Goal: Task Accomplishment & Management: Manage account settings

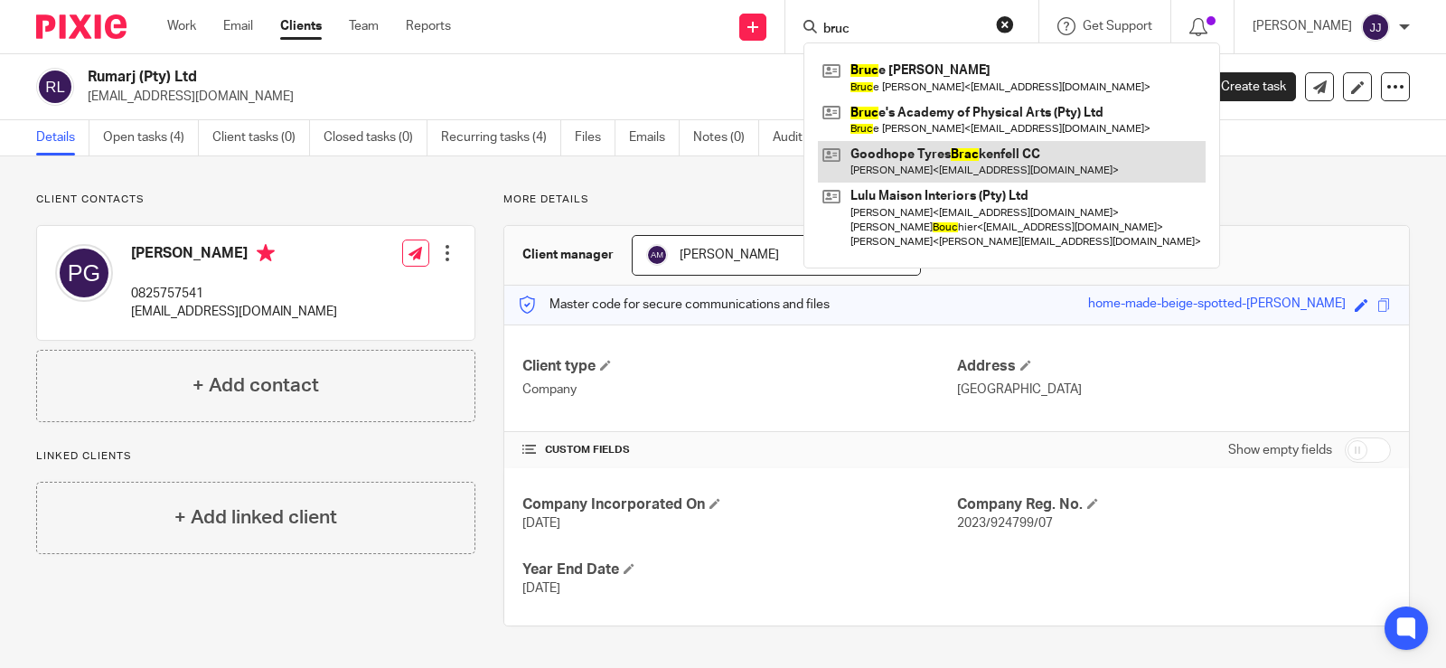
type input "bruc"
click at [935, 141] on link at bounding box center [1012, 162] width 388 height 42
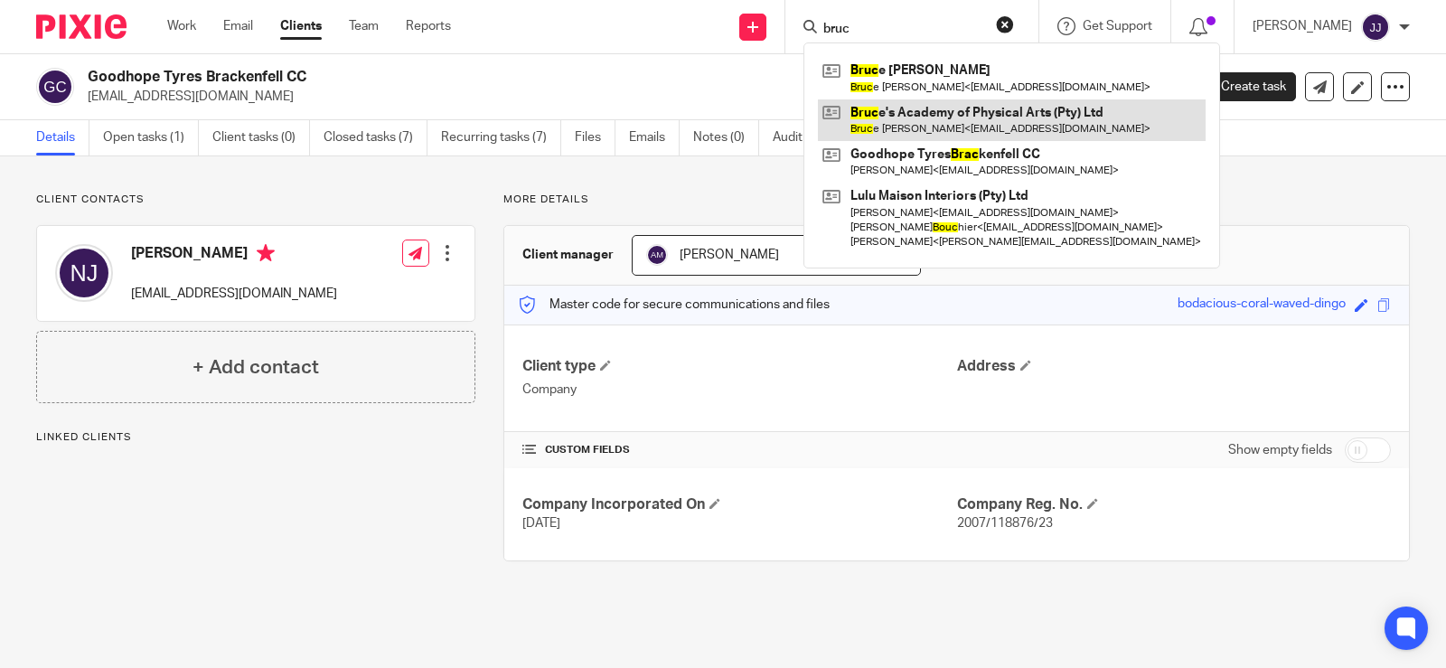
type input "bruc"
click at [1013, 118] on link at bounding box center [1012, 120] width 388 height 42
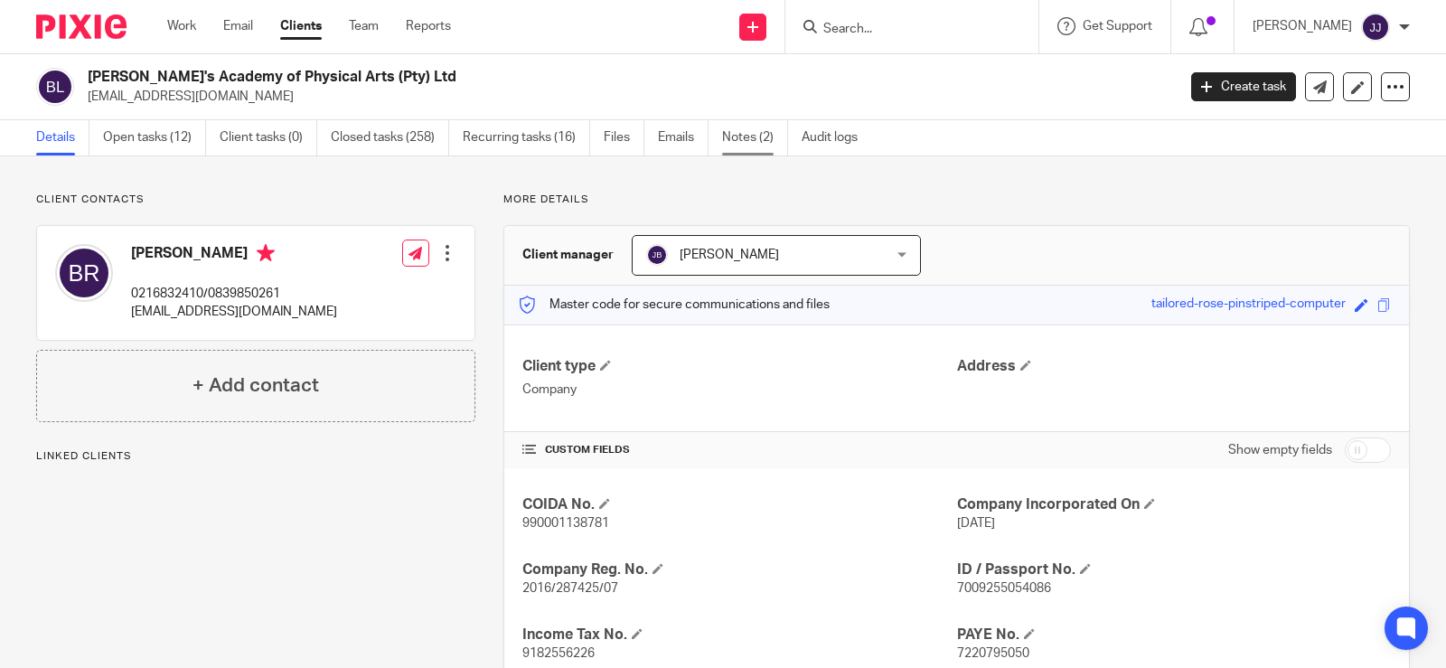
click at [760, 144] on link "Notes (2)" at bounding box center [755, 137] width 66 height 35
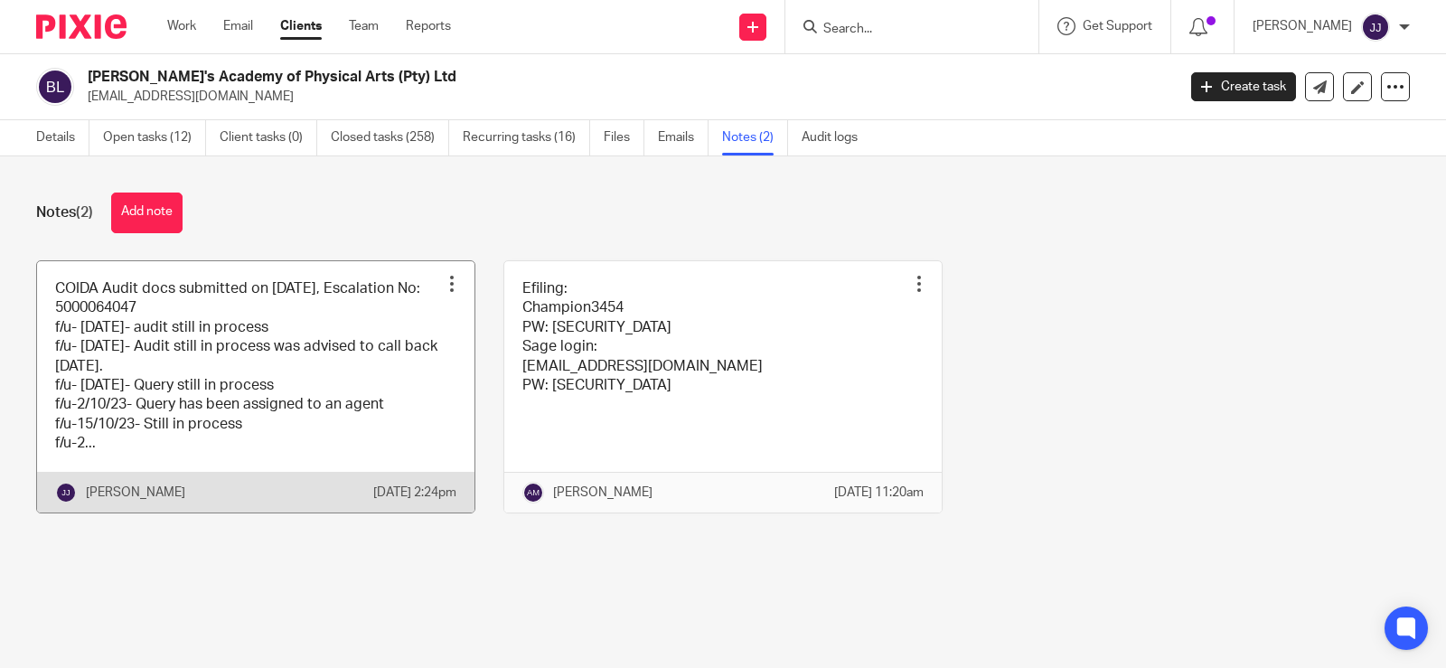
click at [447, 282] on div at bounding box center [452, 284] width 18 height 18
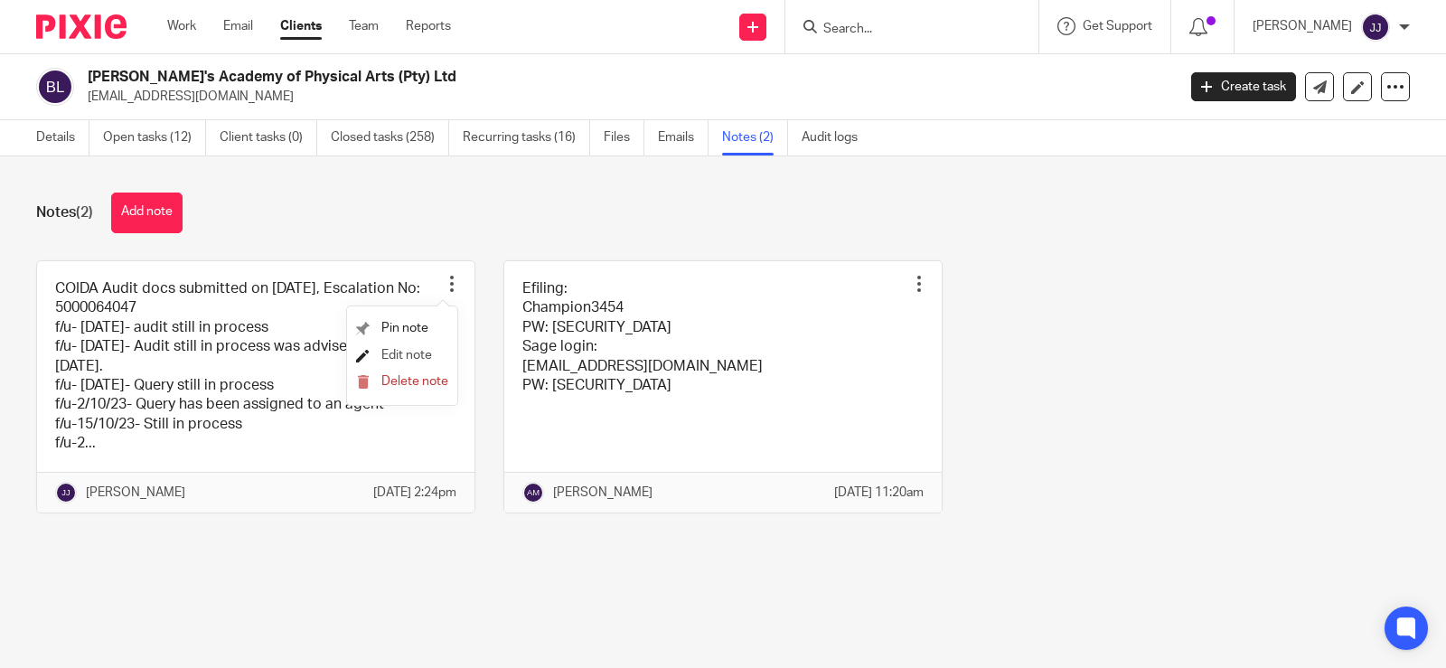
click at [407, 356] on span "Edit note" at bounding box center [406, 355] width 51 height 13
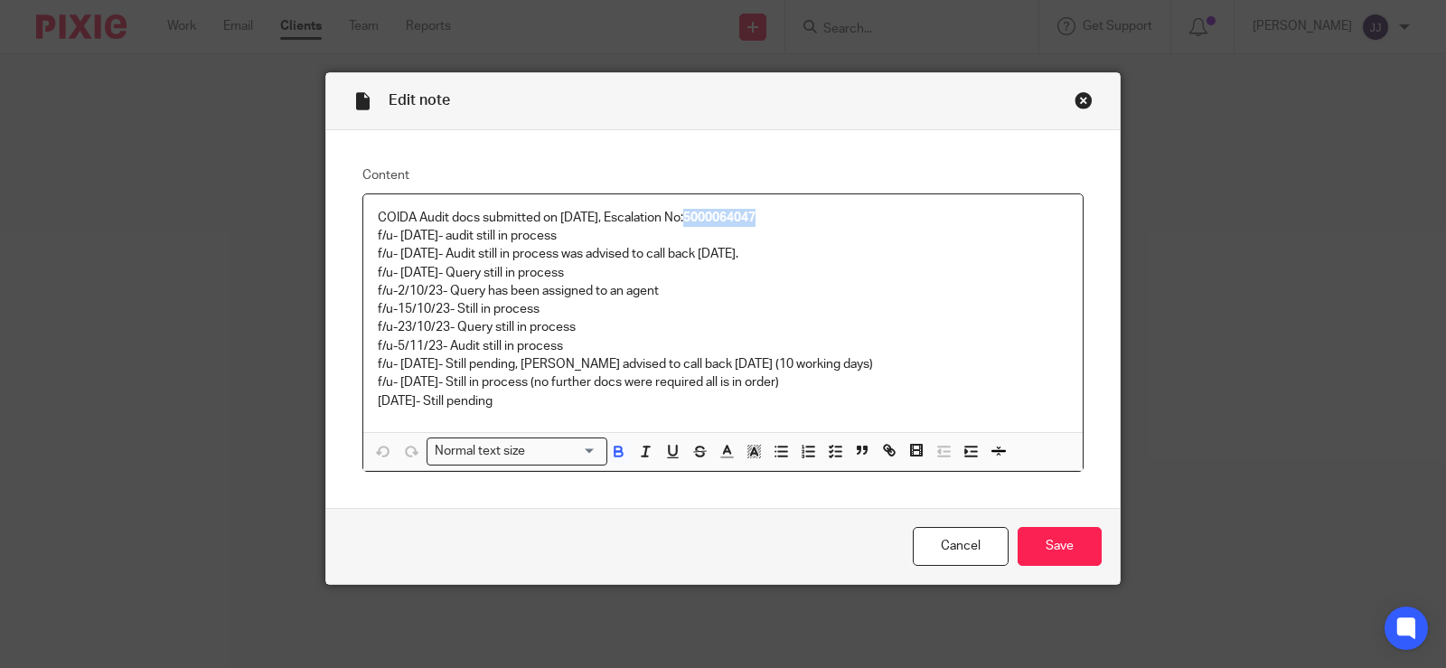
drag, startPoint x: 789, startPoint y: 207, endPoint x: 684, endPoint y: 222, distance: 106.0
click at [684, 222] on div "COIDA Audit docs submitted on 6/6/23, Escalation No: 5000064047 f/u- 28/8/23- a…" at bounding box center [723, 313] width 720 height 238
click at [775, 231] on p "f/u- 28/8/23- audit still in process" at bounding box center [723, 236] width 691 height 18
drag, startPoint x: 770, startPoint y: 217, endPoint x: 598, endPoint y: 227, distance: 172.0
click at [598, 227] on p "COIDA Audit docs submitted on 6/6/23, Escalation No: 5000064047" at bounding box center [723, 218] width 691 height 18
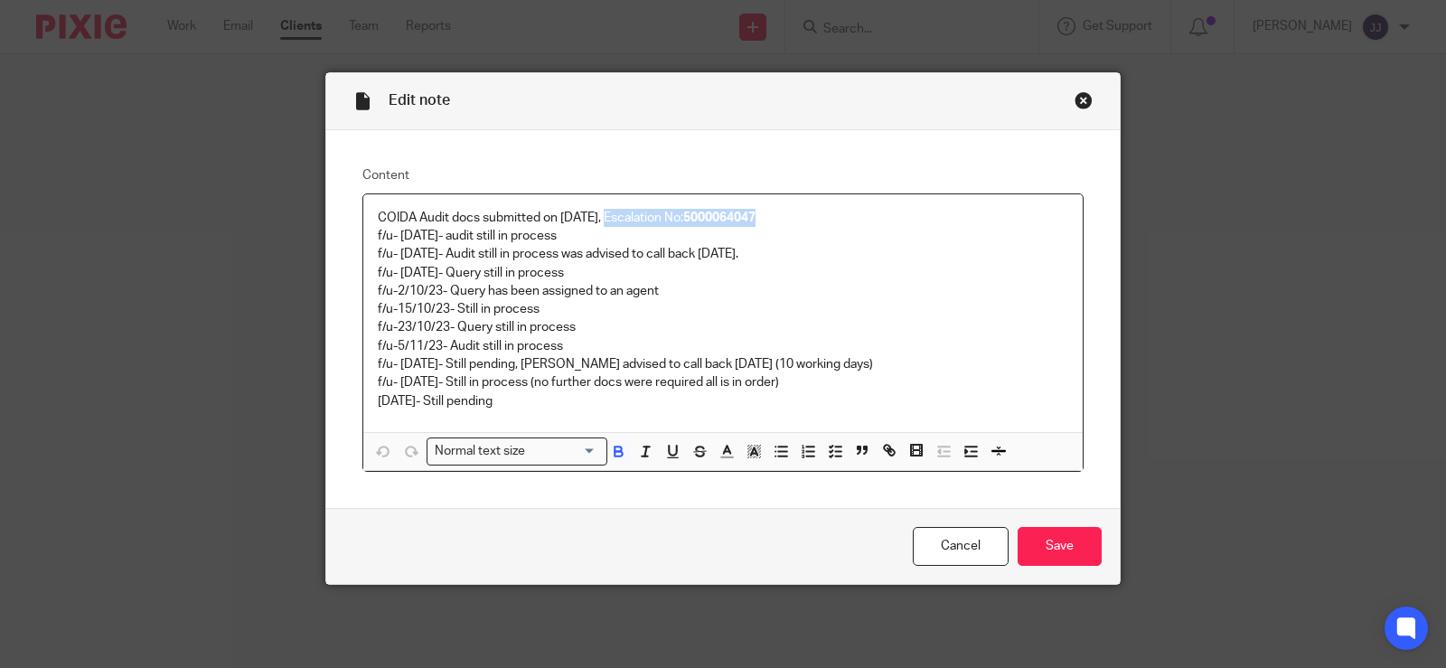
copy p "Escalation No: 5000064047"
click at [1058, 542] on input "Save" at bounding box center [1060, 546] width 84 height 39
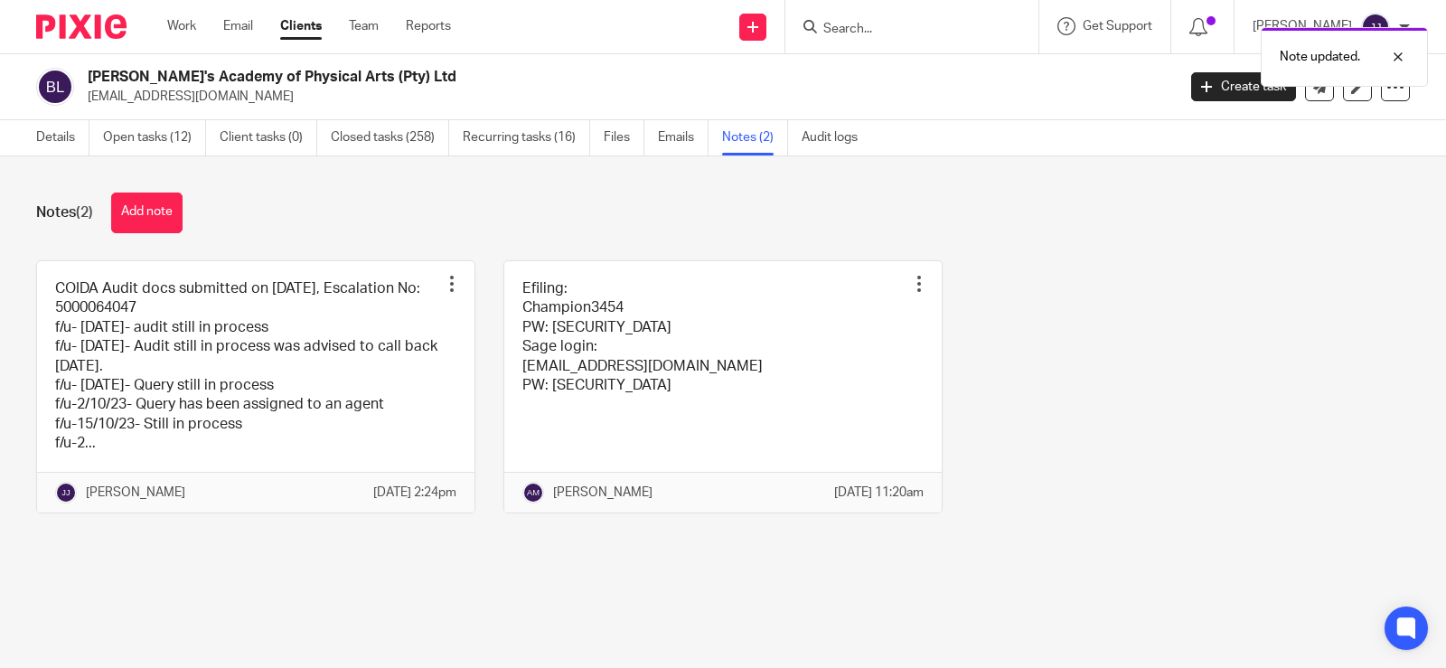
click at [262, 72] on h2 "[PERSON_NAME]'s Academy of Physical Arts (Pty) Ltd" at bounding box center [518, 77] width 861 height 19
copy div "Bruce's Academy of Physical Arts (Pty) Ltd"
click at [927, 28] on input "Search" at bounding box center [903, 30] width 163 height 16
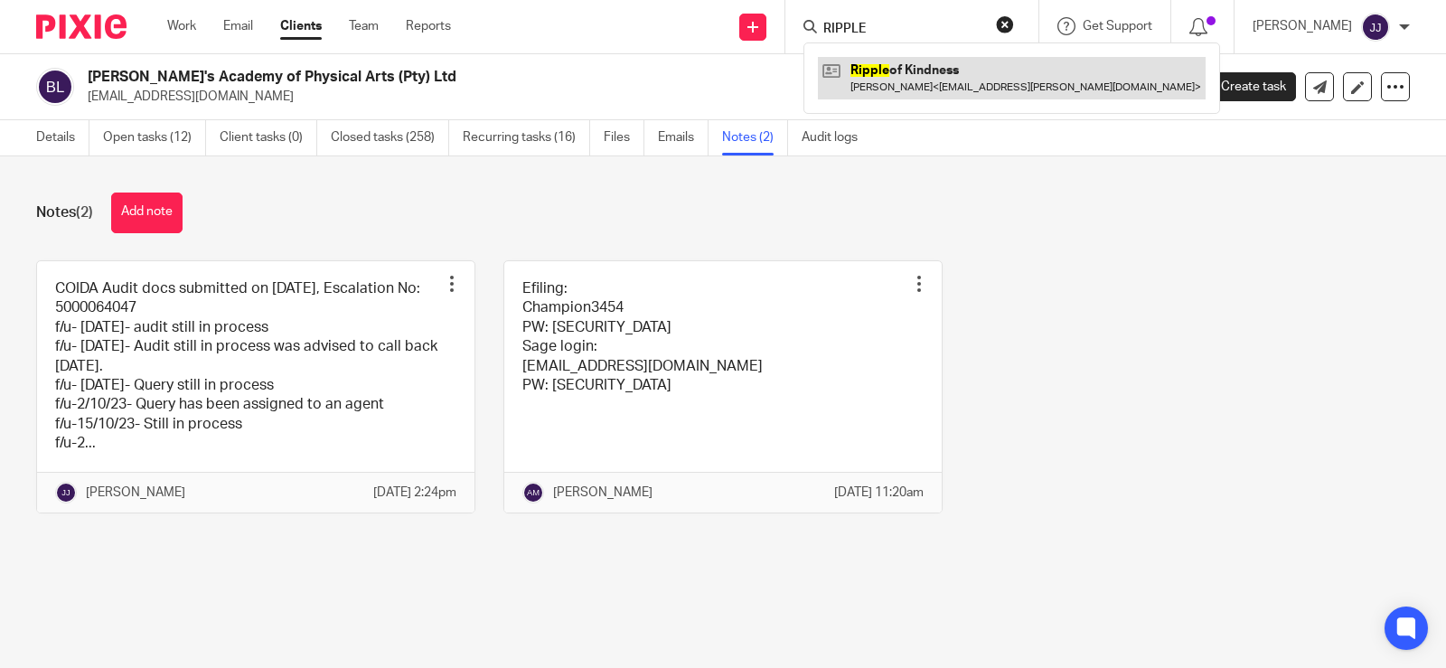
type input "RIPPLE"
click at [945, 77] on link at bounding box center [1012, 78] width 388 height 42
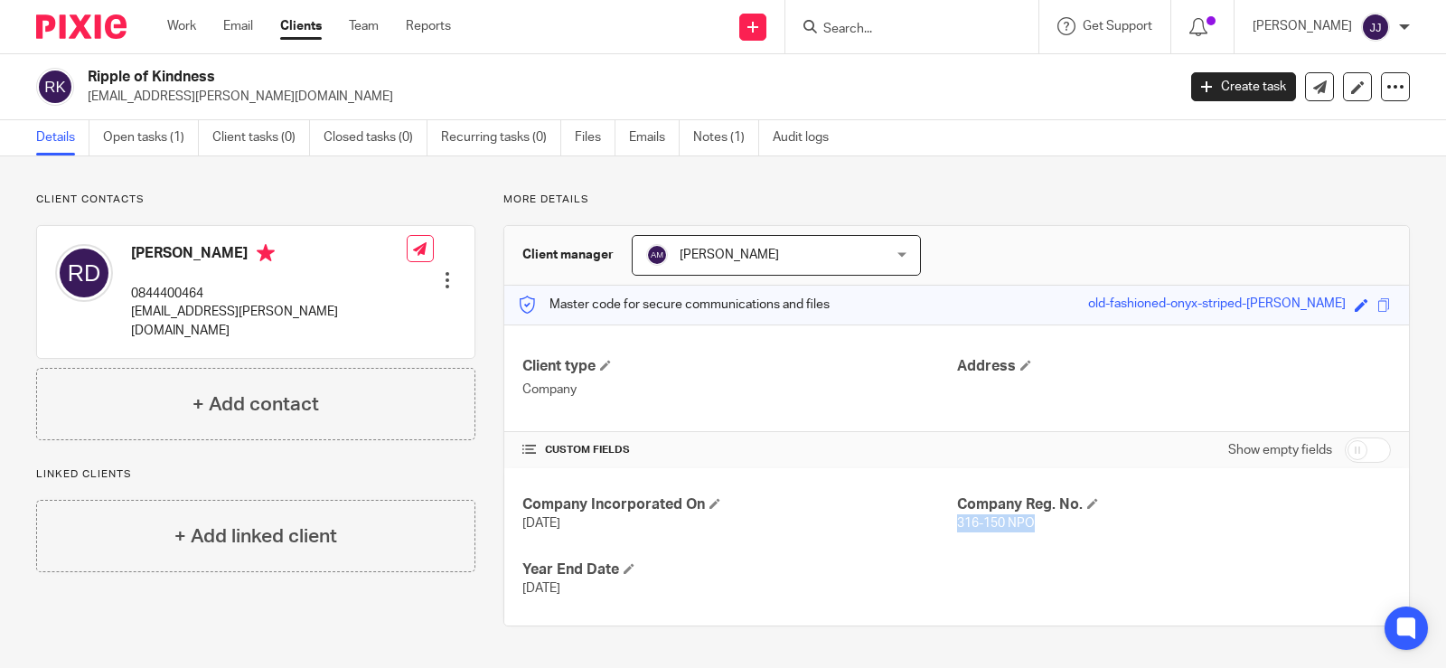
drag, startPoint x: 1058, startPoint y: 529, endPoint x: 949, endPoint y: 522, distance: 109.6
click at [957, 522] on p "316-150 NPO" at bounding box center [1174, 523] width 434 height 18
copy span "316-150 NPO"
click at [165, 132] on link "Open tasks (1)" at bounding box center [151, 137] width 96 height 35
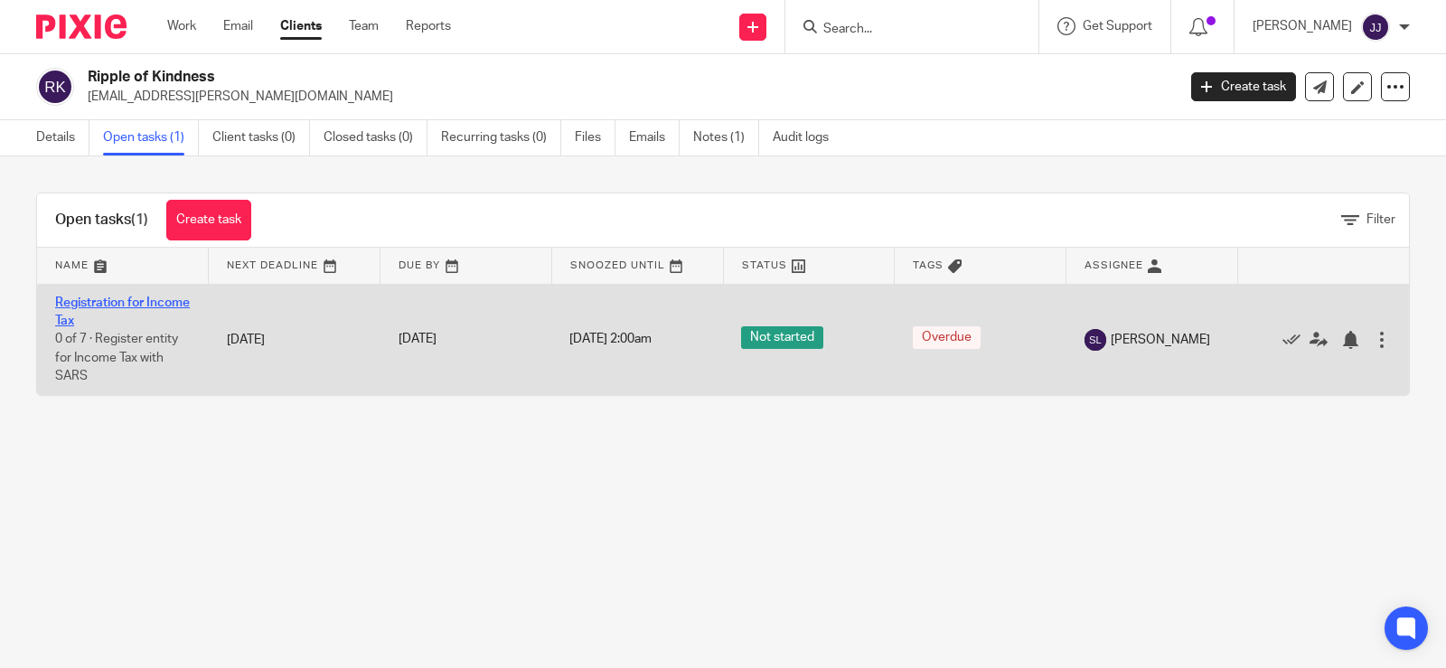
click at [120, 299] on link "Registration for Income Tax" at bounding box center [122, 311] width 135 height 31
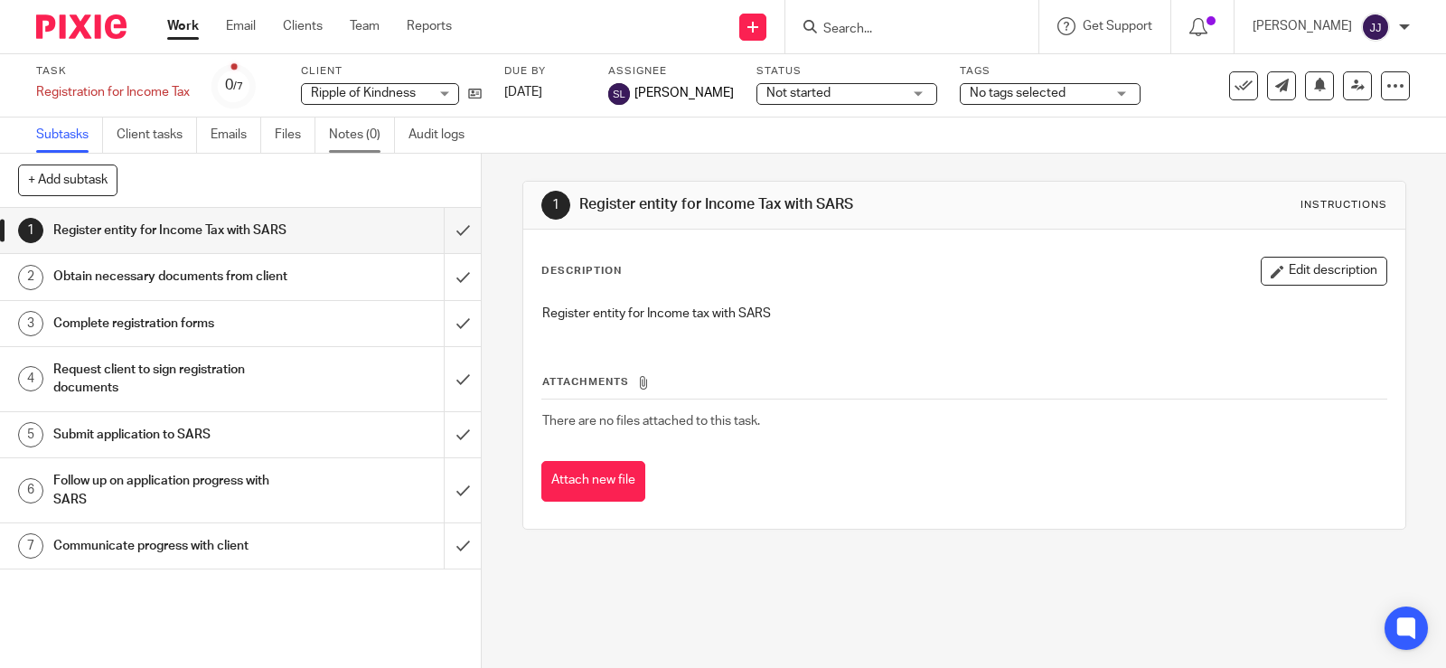
click at [364, 127] on link "Notes (0)" at bounding box center [362, 135] width 66 height 35
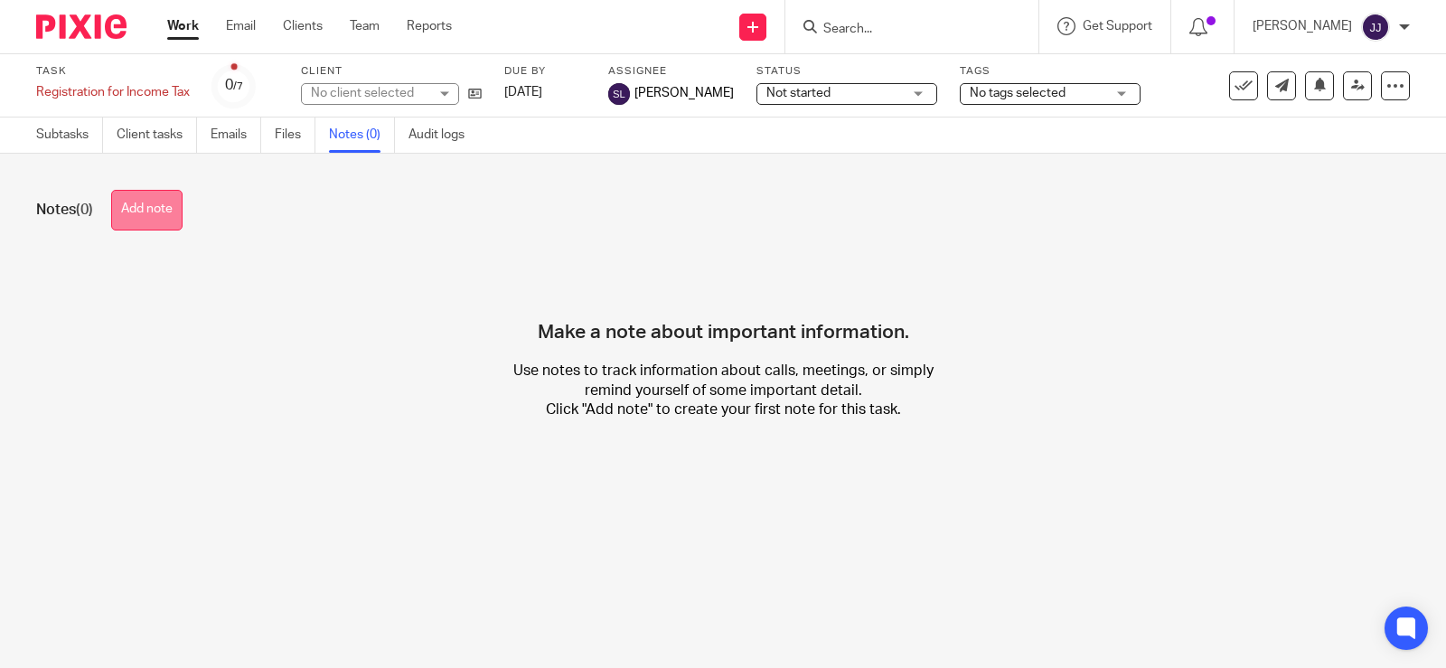
click at [145, 215] on button "Add note" at bounding box center [146, 210] width 71 height 41
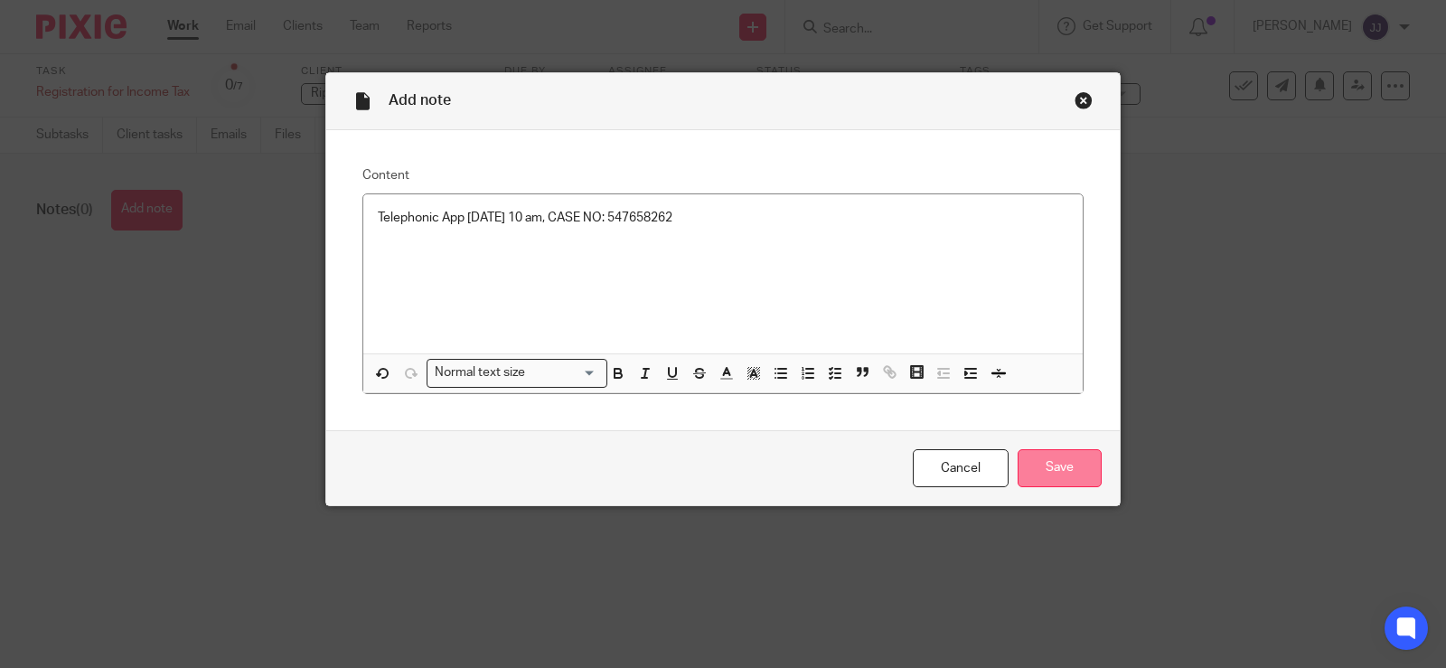
click at [1048, 477] on input "Save" at bounding box center [1060, 468] width 84 height 39
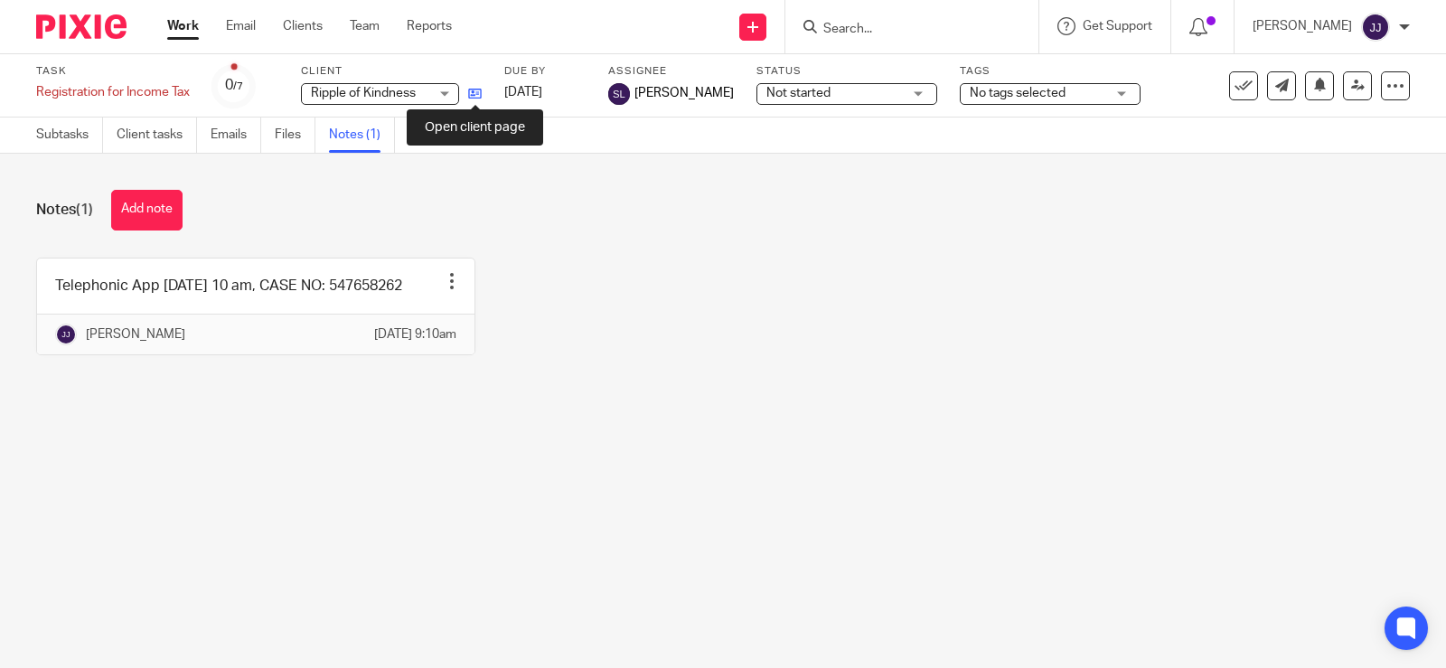
click at [481, 94] on icon at bounding box center [475, 94] width 14 height 14
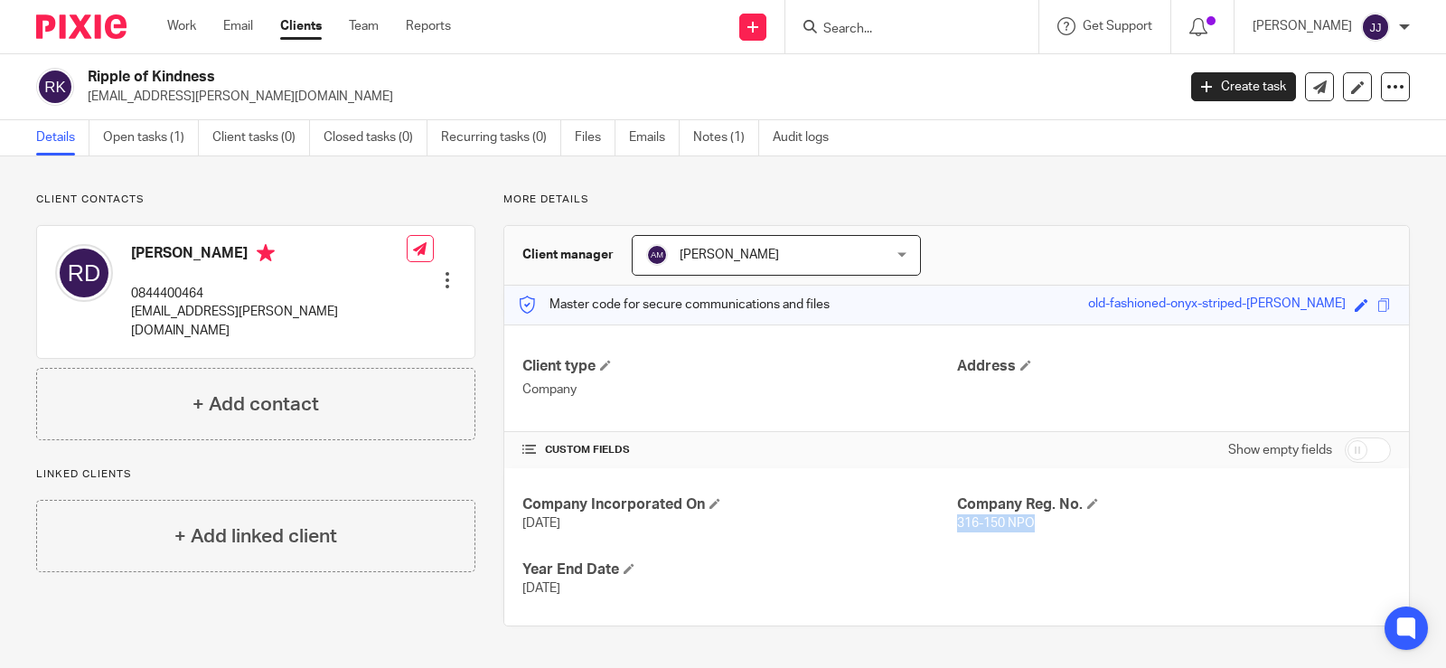
drag, startPoint x: 1098, startPoint y: 539, endPoint x: 948, endPoint y: 523, distance: 150.8
click at [948, 523] on div "Company Incorporated On [DATE] Company Reg. No. 316-150 NPO Year End Date [DATE]" at bounding box center [956, 546] width 905 height 157
copy span "316-150 NPO"
